Goal: Task Accomplishment & Management: Complete application form

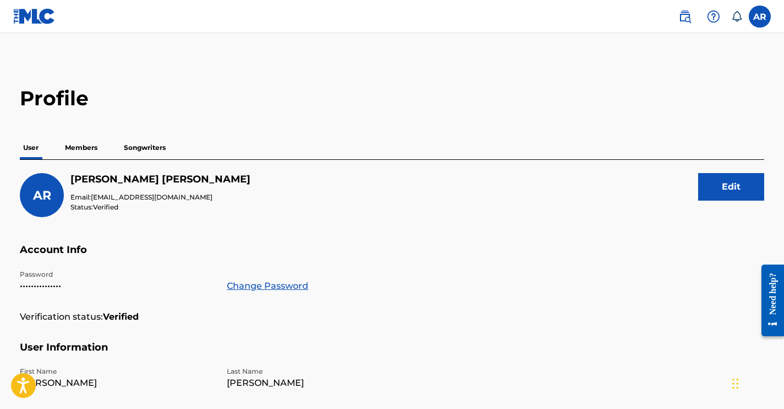
click at [738, 17] on icon at bounding box center [736, 16] width 11 height 11
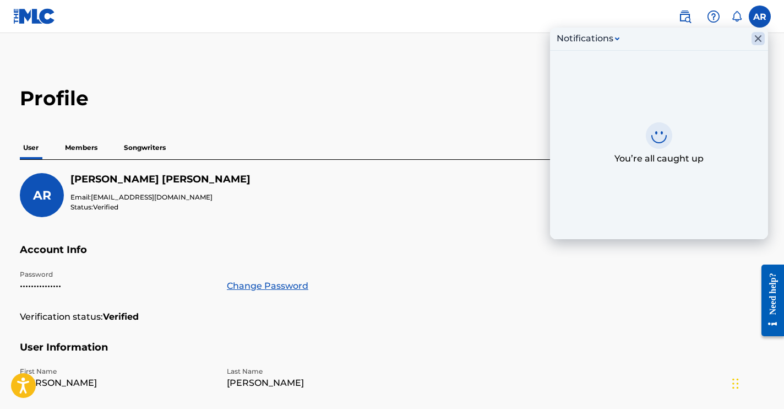
click at [758, 37] on icon "Close Inbox" at bounding box center [758, 38] width 13 height 13
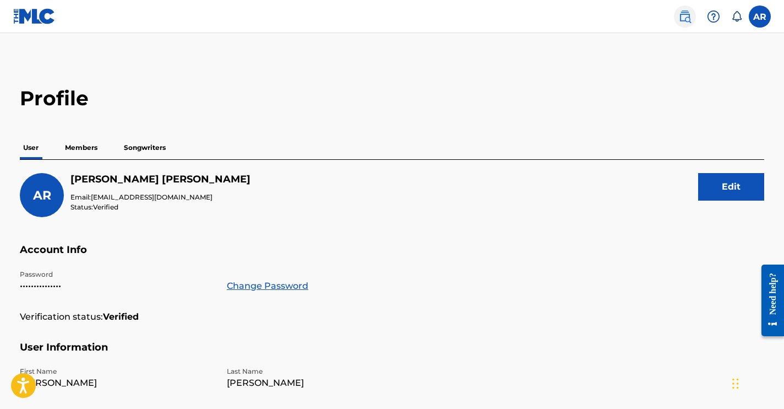
click at [684, 15] on img at bounding box center [684, 16] width 13 height 13
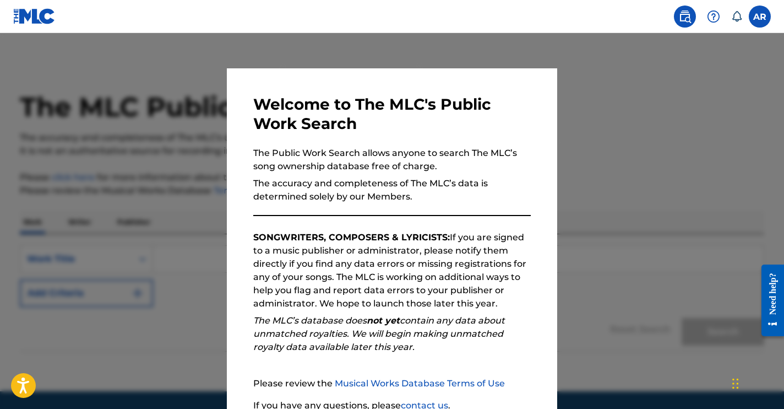
click at [609, 9] on nav "AR AR Andrea Ross-Greene andrearossgreene@gmail.com Notification Preferences Pr…" at bounding box center [392, 16] width 784 height 33
click at [686, 15] on img at bounding box center [684, 16] width 13 height 13
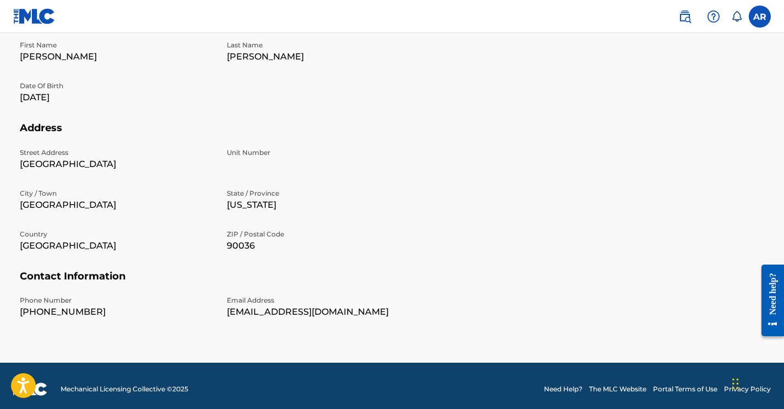
scroll to position [333, 0]
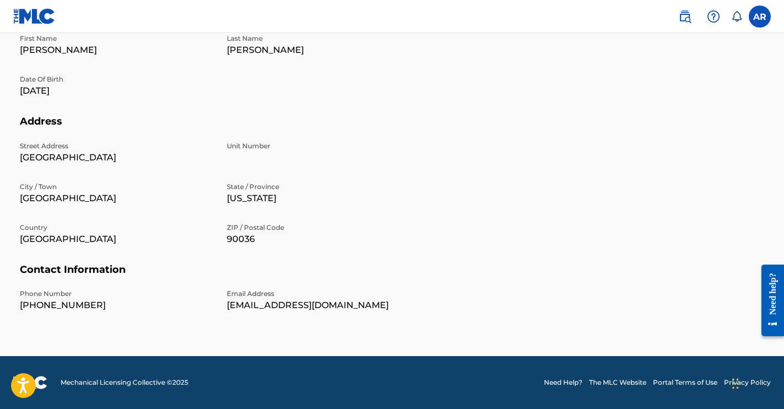
click at [774, 301] on div "Need help?" at bounding box center [772, 293] width 15 height 42
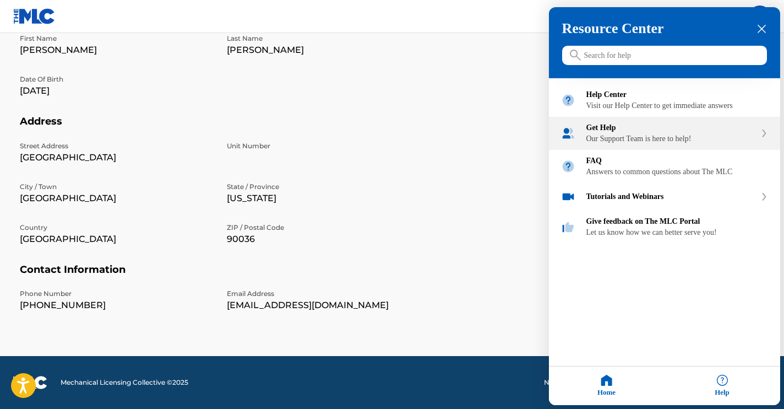
click at [618, 132] on div "Get Help" at bounding box center [671, 127] width 170 height 9
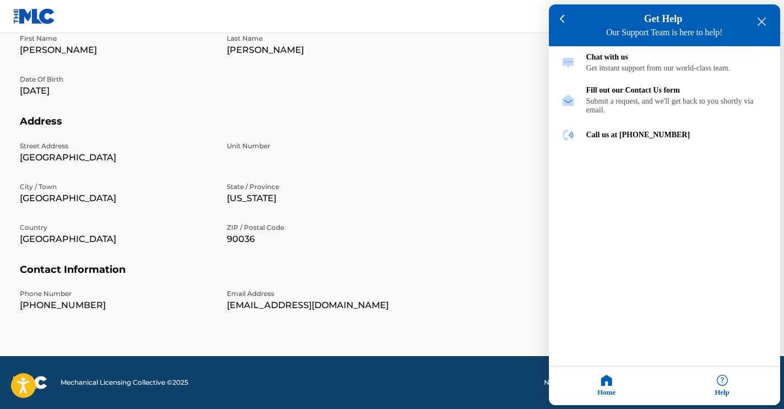
click at [493, 123] on div at bounding box center [392, 204] width 784 height 409
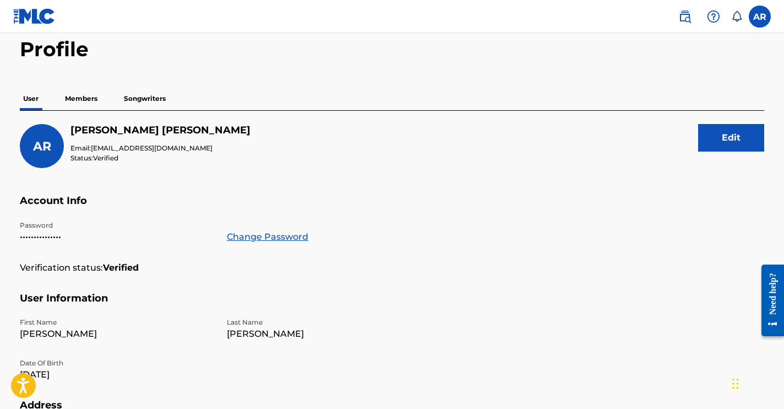
scroll to position [0, 0]
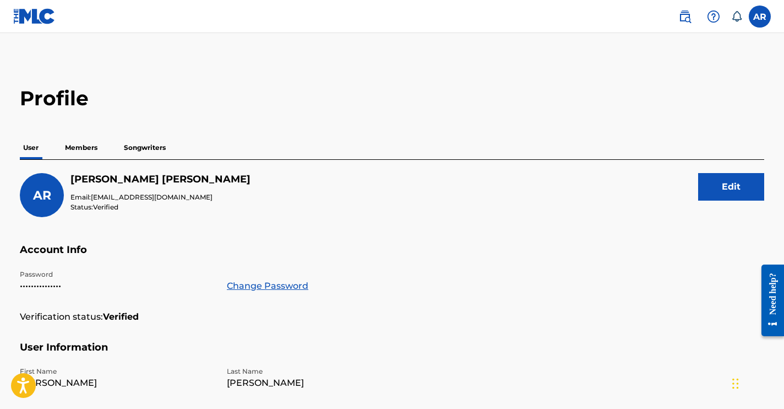
click at [36, 12] on img at bounding box center [34, 16] width 42 height 16
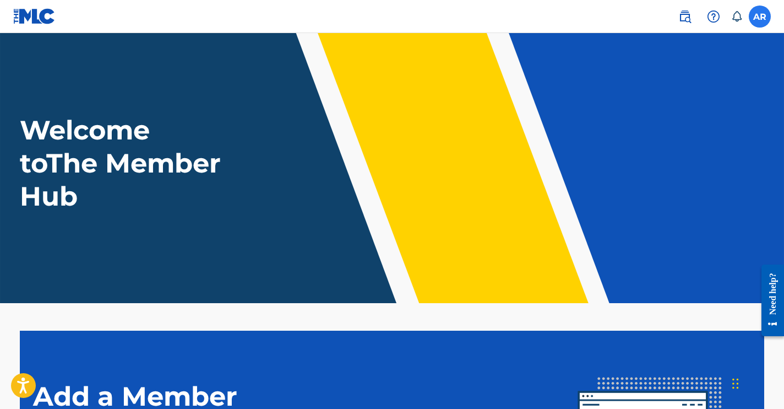
click at [758, 18] on label at bounding box center [760, 17] width 22 height 22
click at [760, 17] on input "AR Andrea Ross-Greene andrearossgreene@gmail.com Notification Preferences Profi…" at bounding box center [760, 17] width 0 height 0
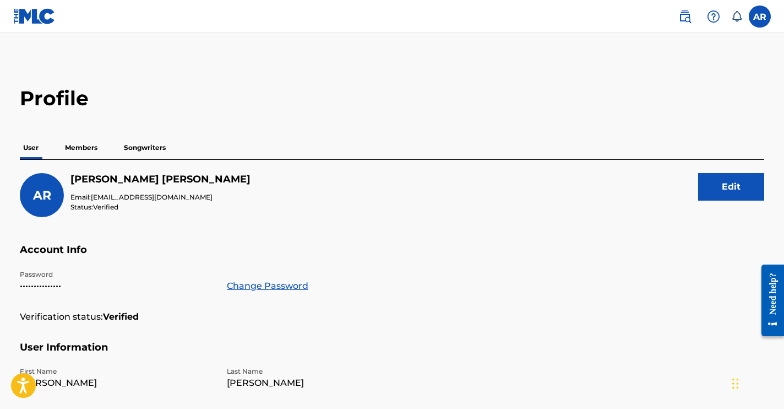
click at [85, 149] on p "Members" at bounding box center [81, 147] width 39 height 23
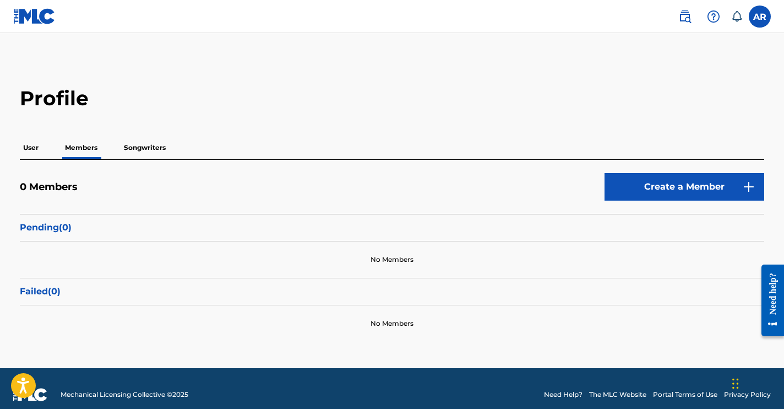
click at [27, 151] on p "User" at bounding box center [31, 147] width 22 height 23
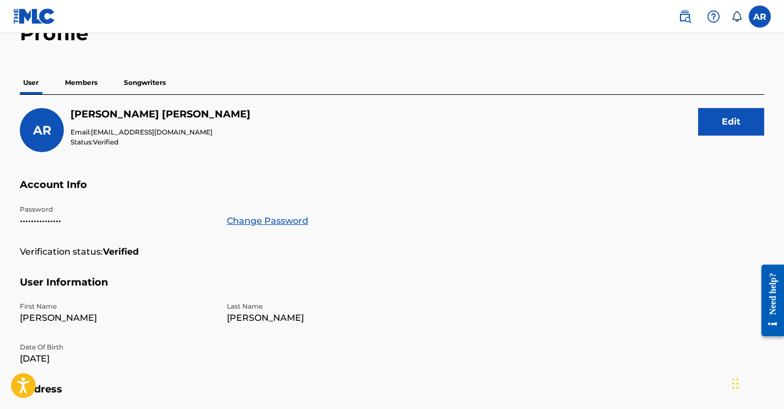
scroll to position [46, 0]
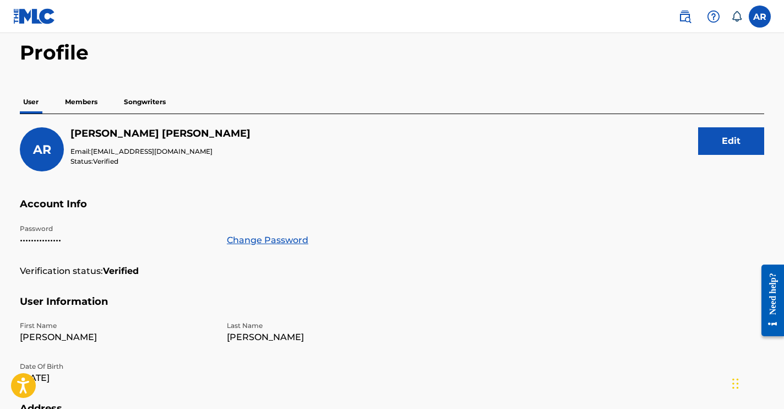
click at [73, 102] on p "Members" at bounding box center [81, 101] width 39 height 23
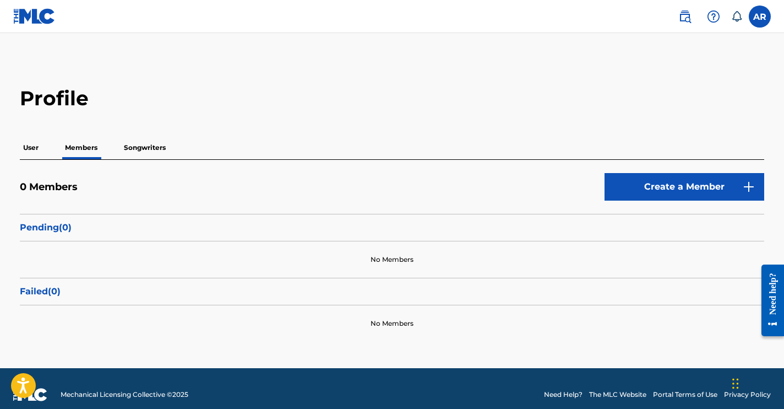
click at [148, 145] on p "Songwriters" at bounding box center [145, 147] width 48 height 23
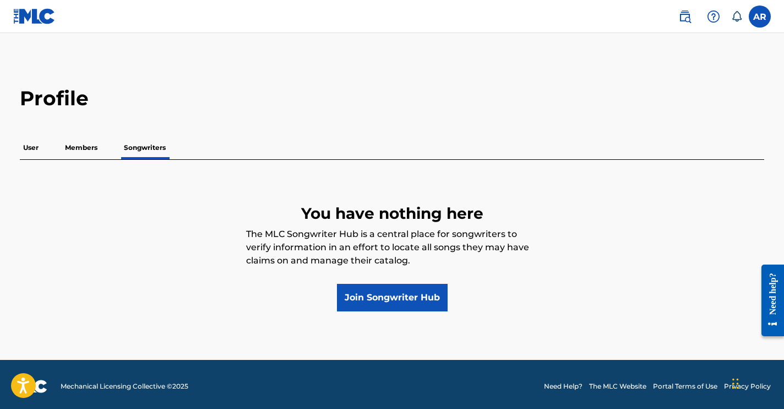
click at [85, 148] on p "Members" at bounding box center [81, 147] width 39 height 23
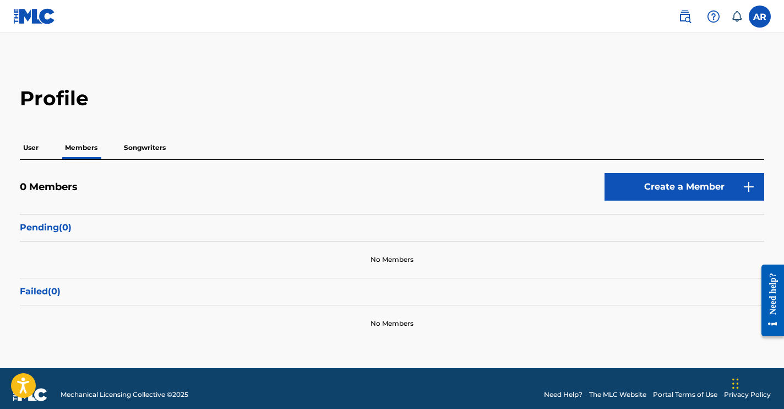
click at [31, 151] on p "User" at bounding box center [31, 147] width 22 height 23
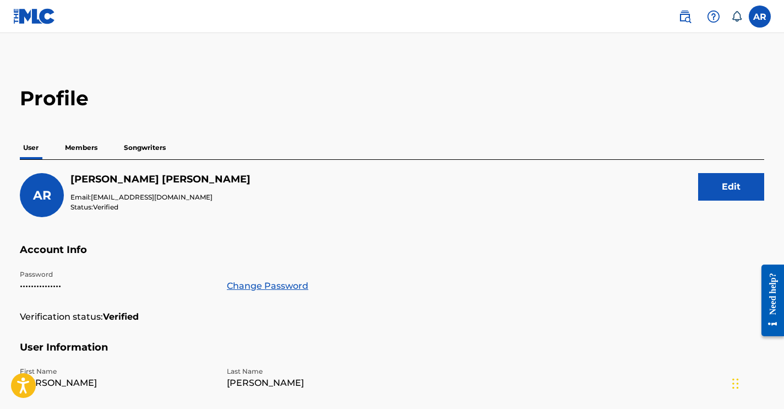
click at [34, 15] on img at bounding box center [34, 16] width 42 height 16
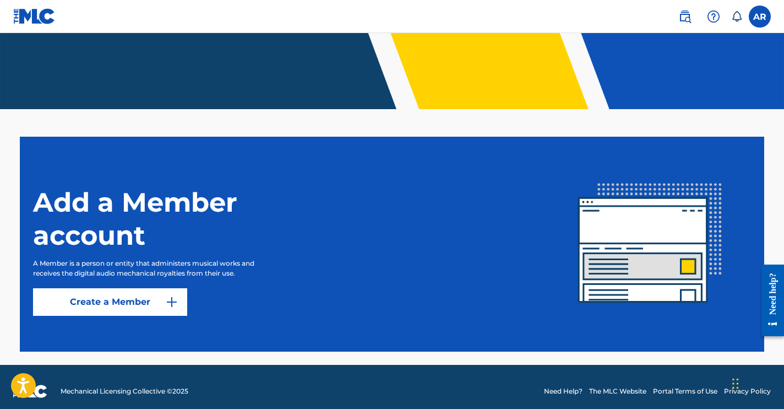
scroll to position [203, 0]
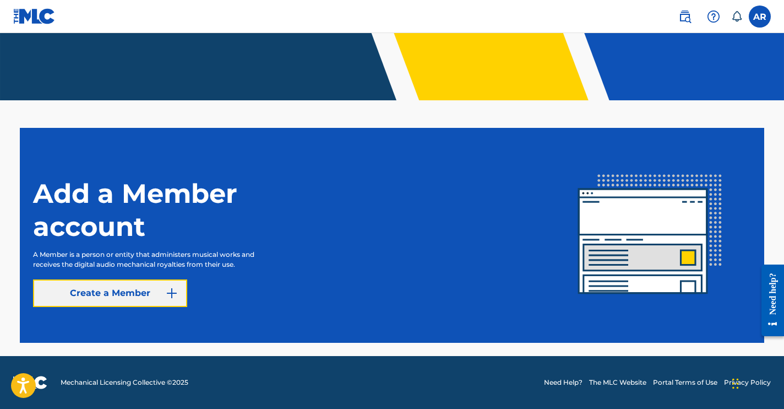
click at [92, 297] on link "Create a Member" at bounding box center [110, 293] width 154 height 28
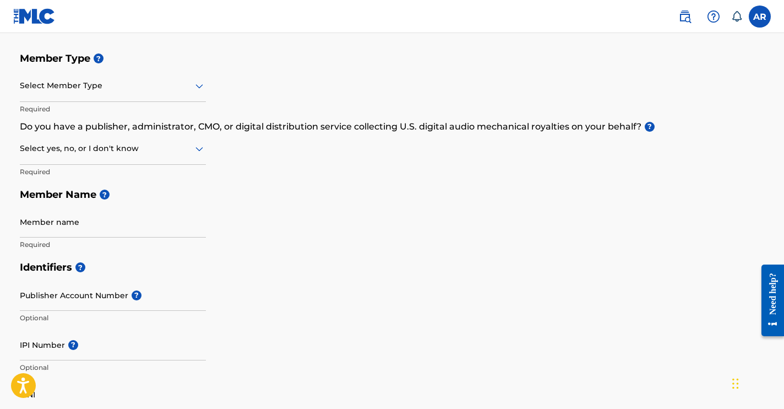
scroll to position [113, 0]
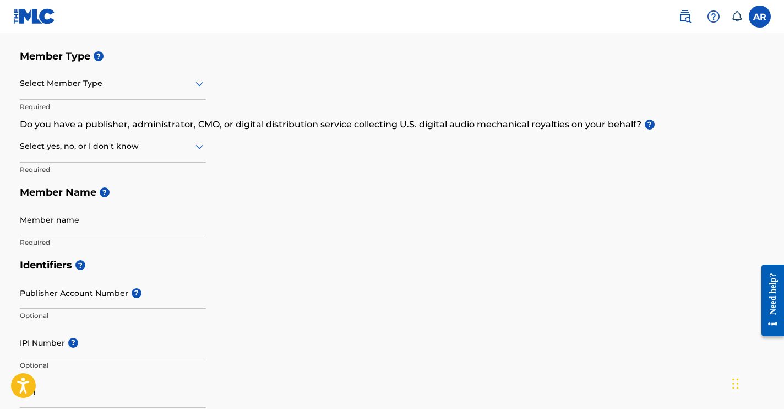
click at [202, 147] on icon at bounding box center [199, 146] width 13 height 13
click at [105, 199] on div "No" at bounding box center [112, 199] width 185 height 25
click at [193, 229] on input "Member name" at bounding box center [113, 219] width 186 height 31
click at [78, 227] on input "Member name" at bounding box center [113, 219] width 186 height 31
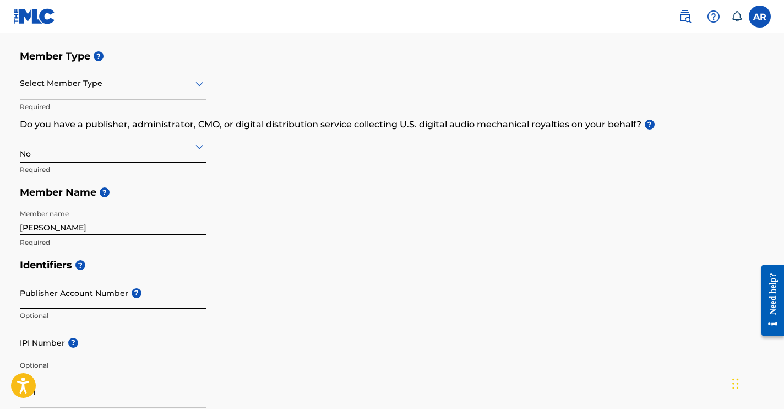
type input "Andrea Ross-Greene"
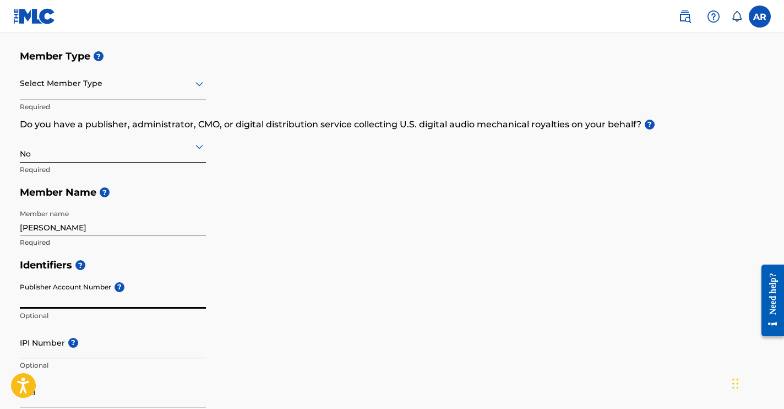
click at [62, 301] on input "Publisher Account Number ?" at bounding box center [113, 292] width 186 height 31
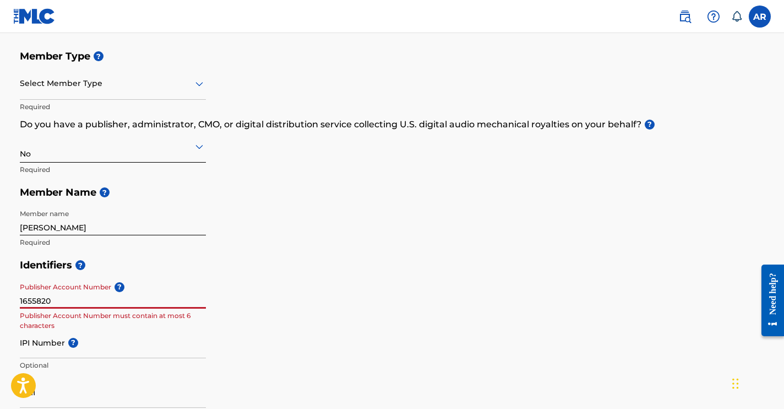
type input "1655820"
click at [130, 250] on div "Member name Andrea Ross-Greene Required" at bounding box center [113, 229] width 186 height 50
click at [42, 354] on input "IPI Number ?" at bounding box center [113, 342] width 186 height 31
paste input "447053659"
type input "447053659"
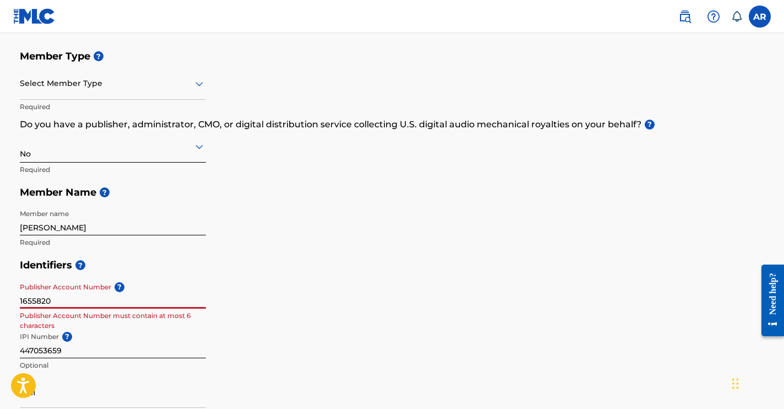
drag, startPoint x: 50, startPoint y: 305, endPoint x: 13, endPoint y: 301, distance: 37.2
click at [13, 301] on div "Create a Member If you are a self-administered songwriter without a publisher t…" at bounding box center [392, 387] width 771 height 879
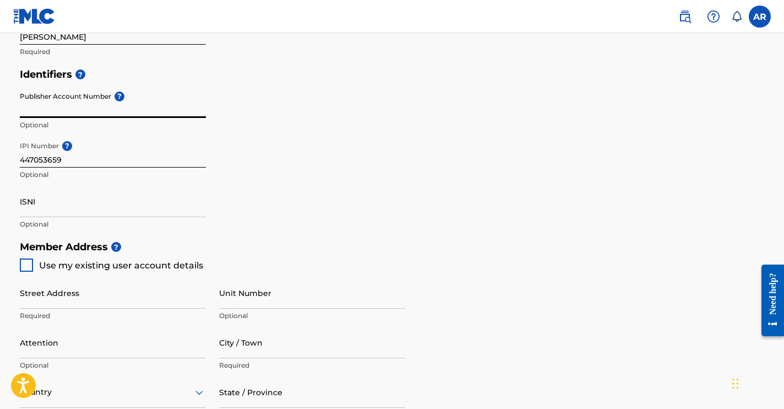
scroll to position [323, 0]
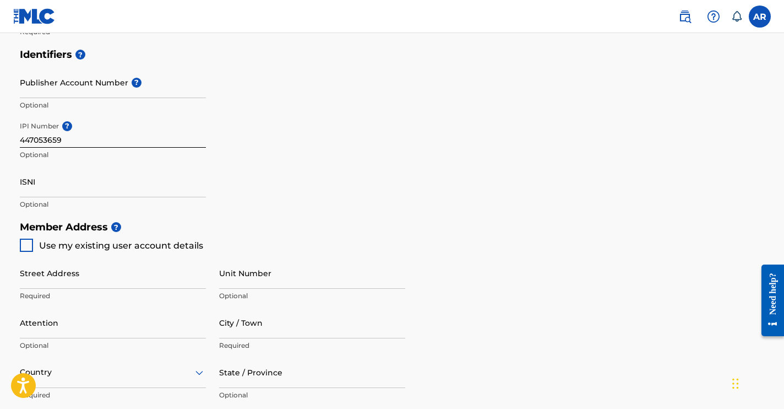
click at [26, 243] on div at bounding box center [26, 244] width 13 height 13
type input "842 Alandele Ave"
type input "Los Angeles"
type input "90036"
type input "310"
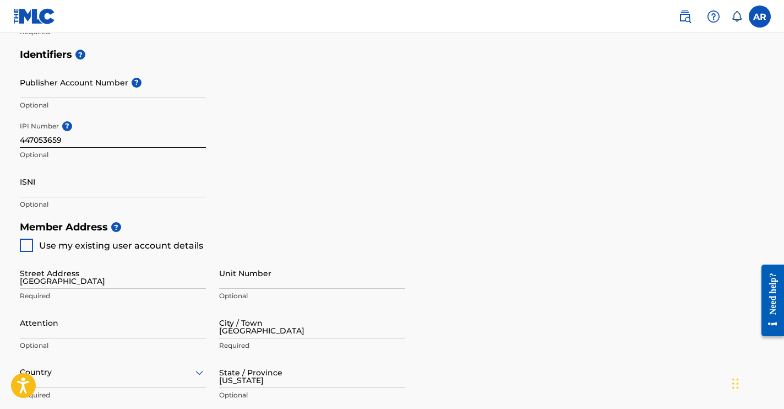
type input "5622843"
type input "andrearossgreene@gmail.com"
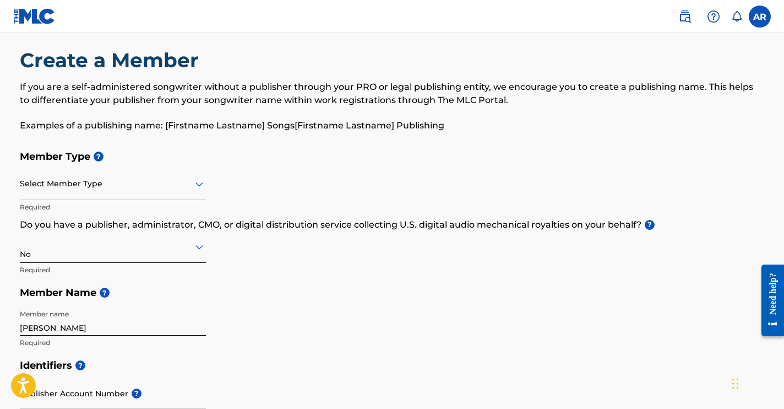
scroll to position [0, 0]
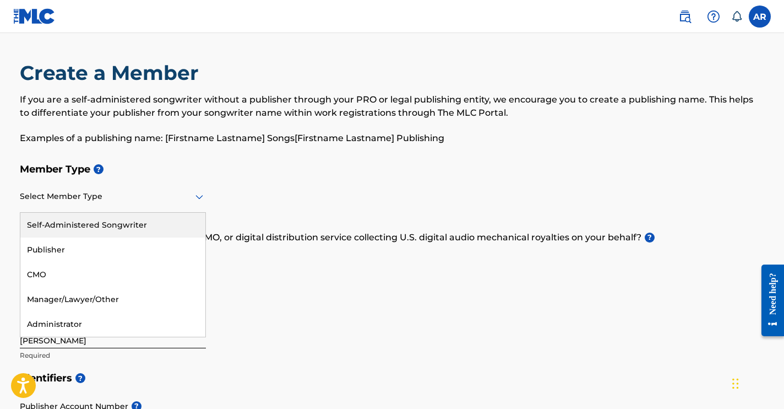
click at [197, 195] on icon at bounding box center [199, 197] width 8 height 4
click at [118, 224] on div "Self-Administered Songwriter" at bounding box center [112, 225] width 185 height 25
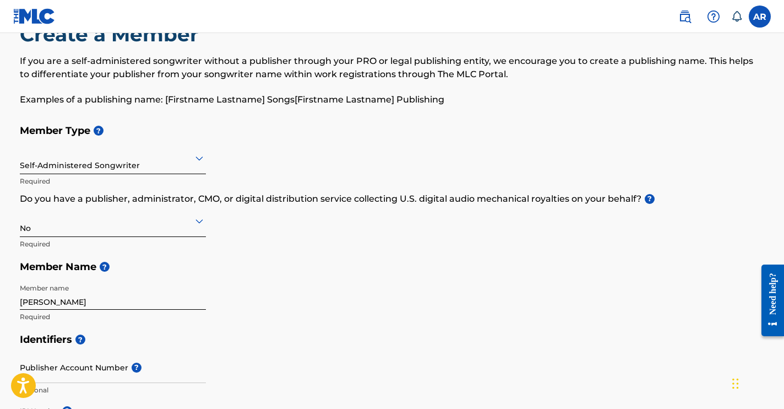
scroll to position [31, 0]
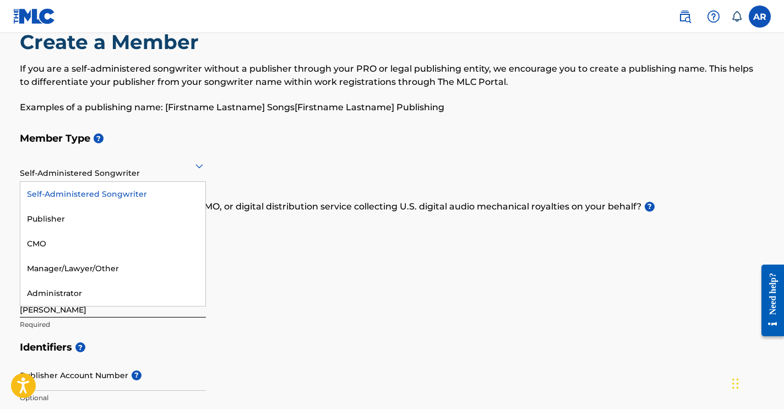
click at [201, 165] on icon at bounding box center [199, 166] width 8 height 4
click at [116, 194] on div "Self-Administered Songwriter" at bounding box center [112, 194] width 185 height 25
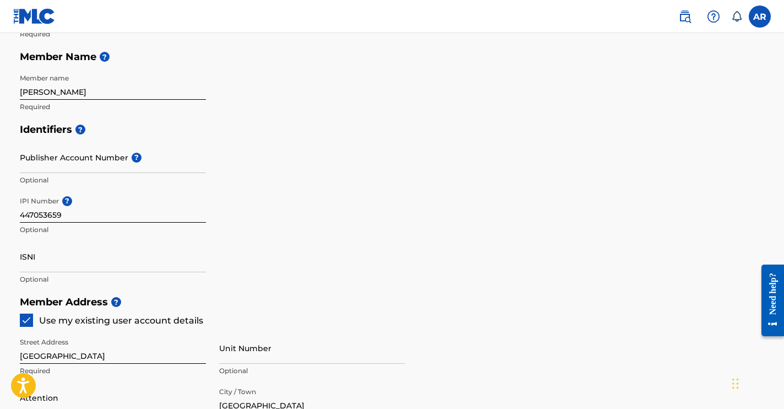
scroll to position [268, 0]
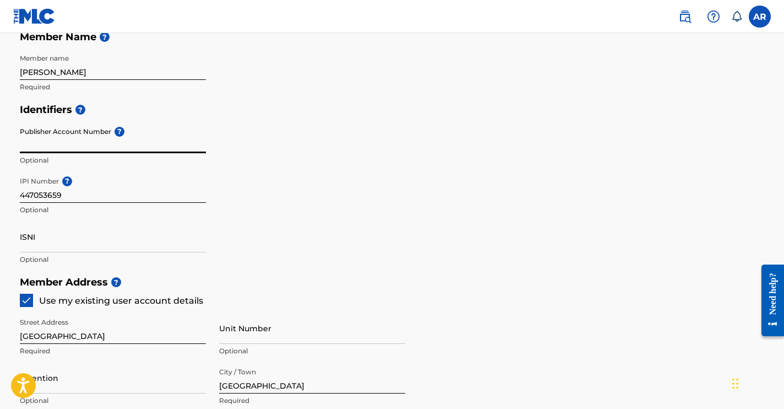
click at [79, 144] on input "Publisher Account Number ?" at bounding box center [113, 137] width 186 height 31
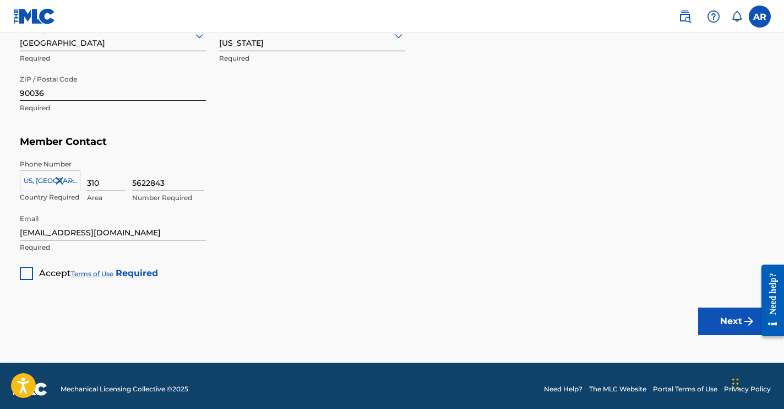
scroll to position [660, 0]
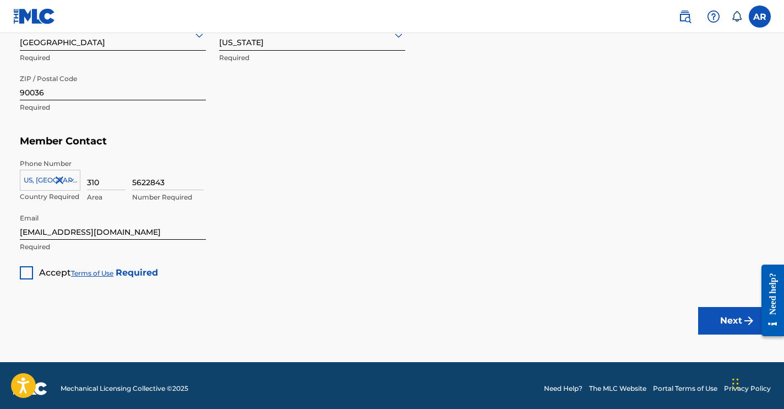
click at [27, 275] on div at bounding box center [26, 272] width 13 height 13
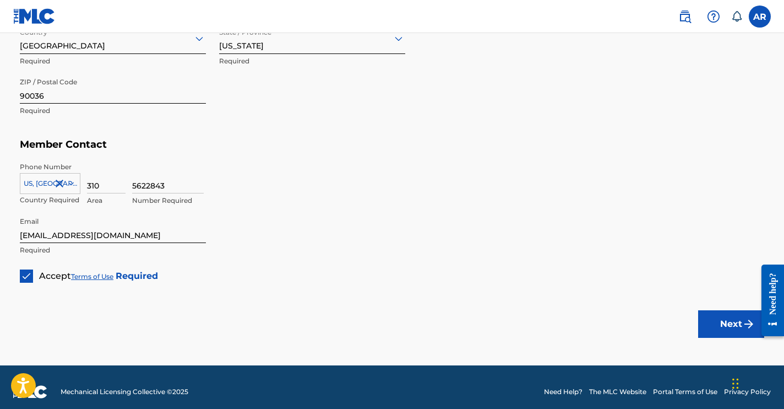
scroll to position [666, 0]
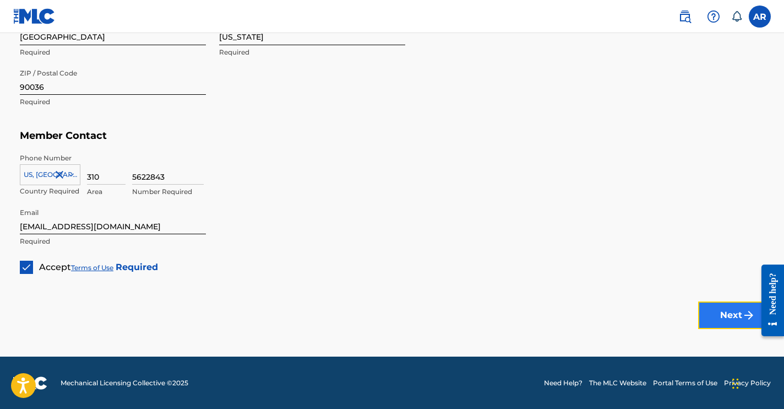
click at [718, 319] on button "Next" at bounding box center [731, 315] width 66 height 28
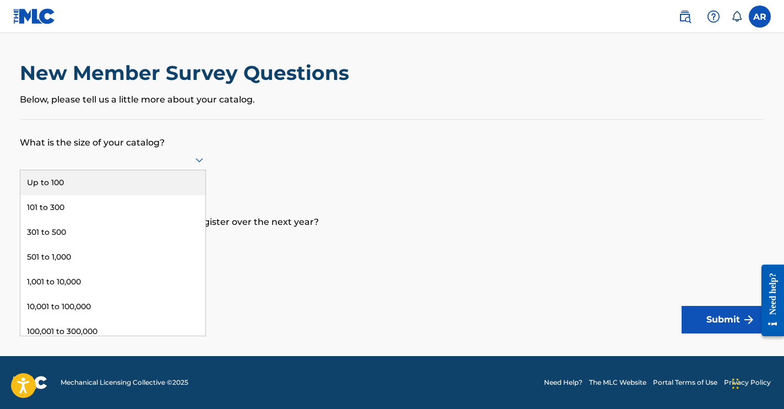
click at [201, 158] on icon at bounding box center [199, 159] width 13 height 13
click at [83, 181] on div "Up to 100" at bounding box center [112, 182] width 185 height 25
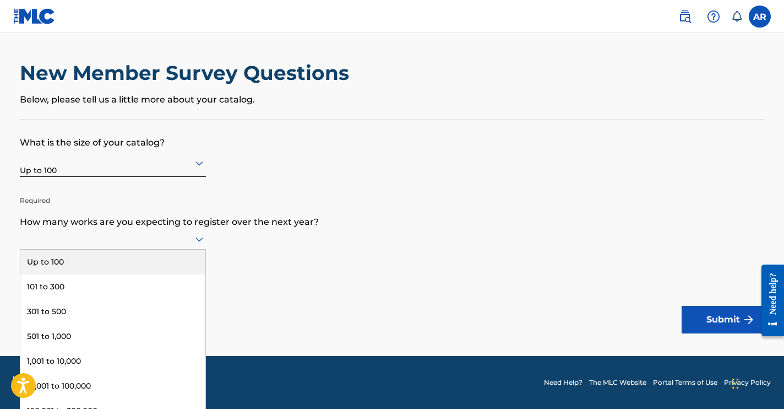
scroll to position [1, 0]
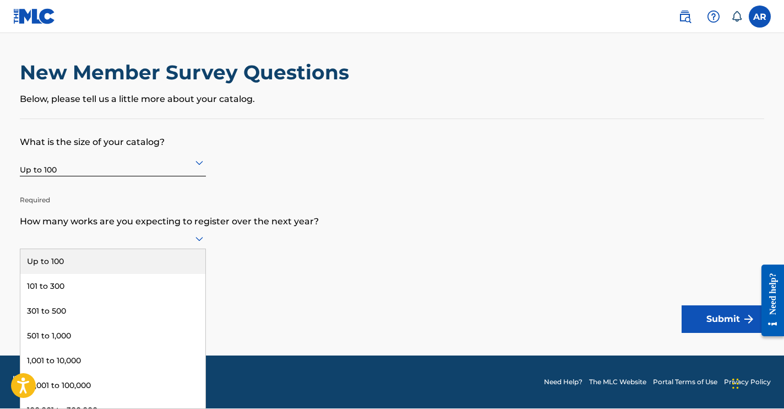
click at [202, 242] on icon at bounding box center [199, 238] width 13 height 13
click at [71, 256] on div "Up to 100" at bounding box center [112, 261] width 185 height 25
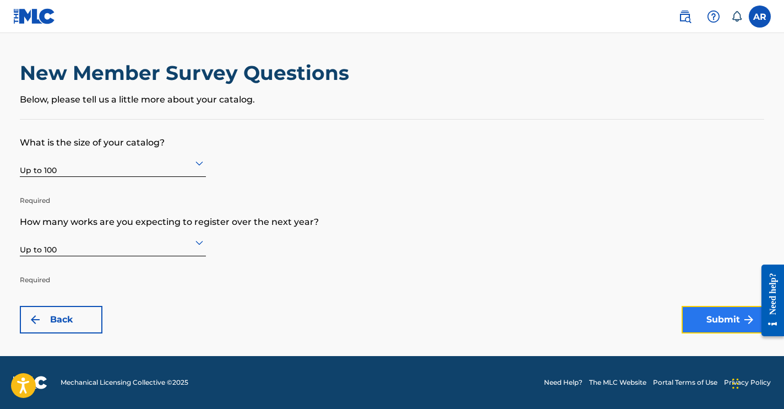
click at [693, 319] on button "Submit" at bounding box center [723, 320] width 83 height 28
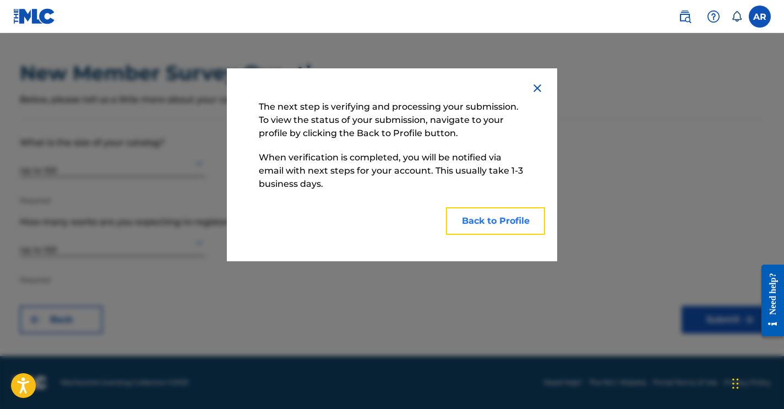
click at [507, 220] on button "Back to Profile" at bounding box center [495, 221] width 99 height 28
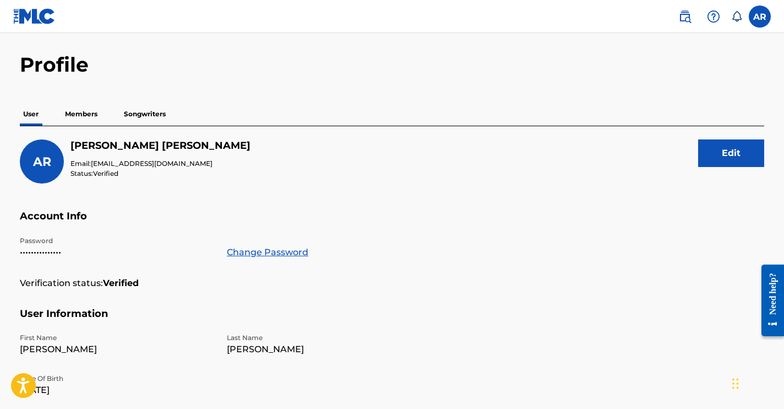
scroll to position [32, 0]
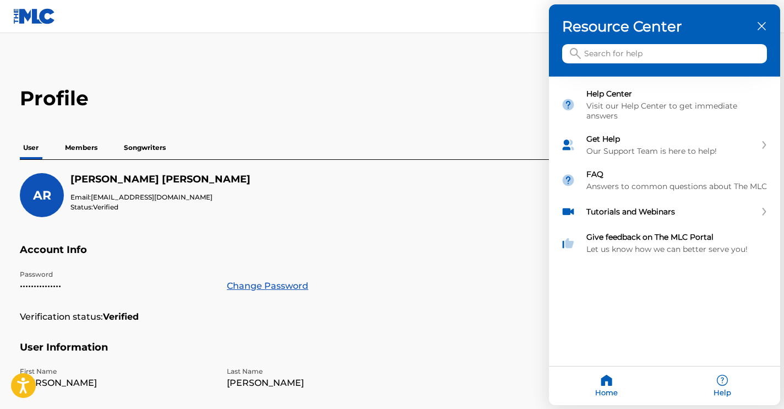
click at [79, 144] on div at bounding box center [392, 204] width 784 height 409
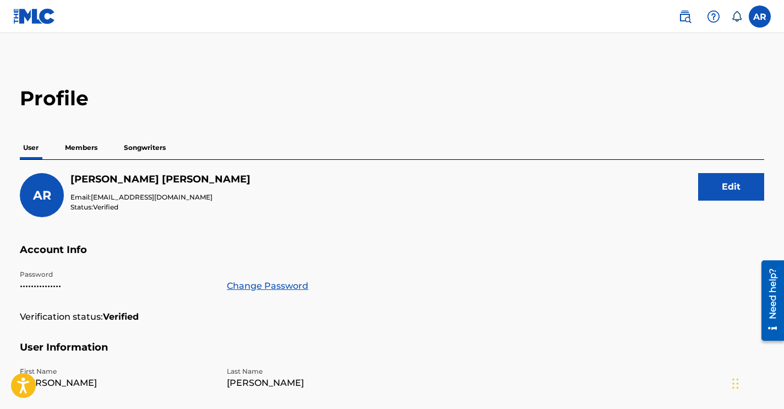
click at [81, 146] on p "Members" at bounding box center [81, 147] width 39 height 23
